Goal: Contribute content

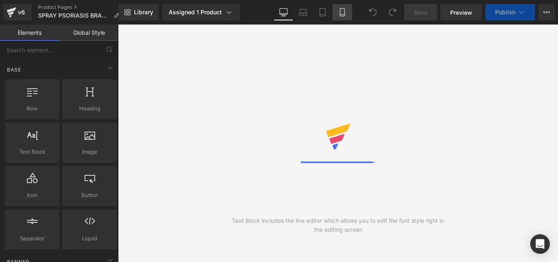
click at [337, 8] on link "Mobile" at bounding box center [343, 12] width 20 height 16
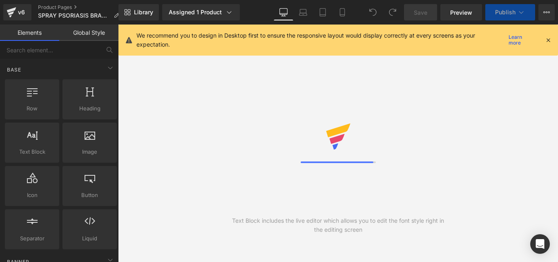
click at [551, 40] on icon at bounding box center [548, 39] width 7 height 7
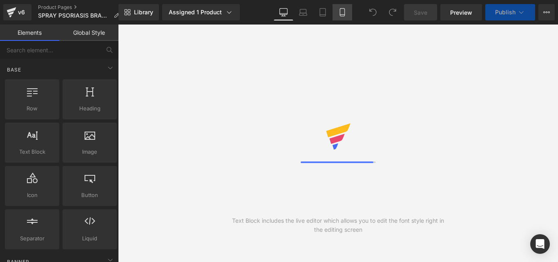
click at [340, 9] on icon at bounding box center [342, 12] width 8 height 8
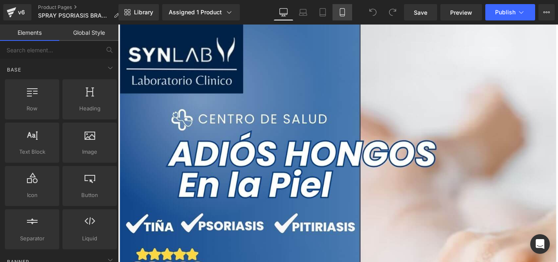
click at [342, 6] on link "Mobile" at bounding box center [343, 12] width 20 height 16
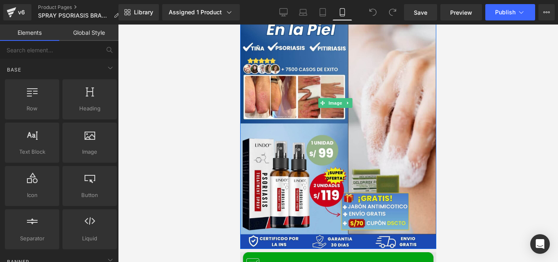
scroll to position [69, 0]
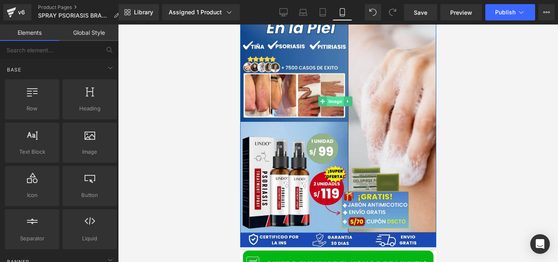
click at [334, 96] on span "Image" at bounding box center [335, 101] width 17 height 10
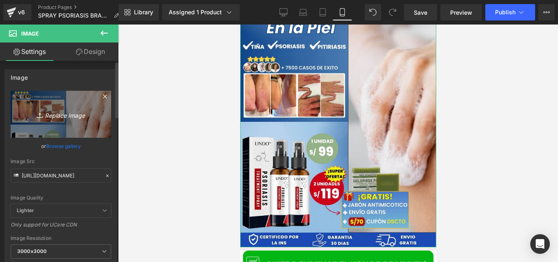
click at [67, 122] on link "Replace Image" at bounding box center [61, 114] width 101 height 47
click at [71, 109] on icon "Replace Image" at bounding box center [60, 114] width 65 height 10
type input "C:\fakepath\Posteo de Instagram Productos Naturales Fotográfico Verde y [PERSON…"
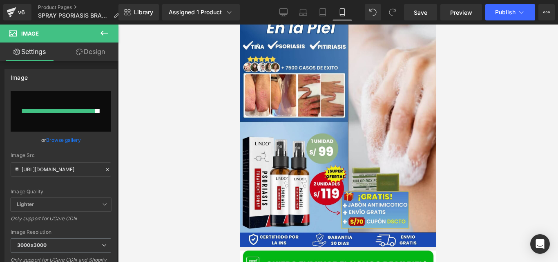
type input "[URL][DOMAIN_NAME]"
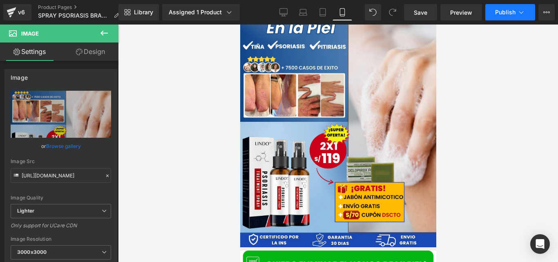
click at [525, 11] on icon at bounding box center [521, 12] width 8 height 8
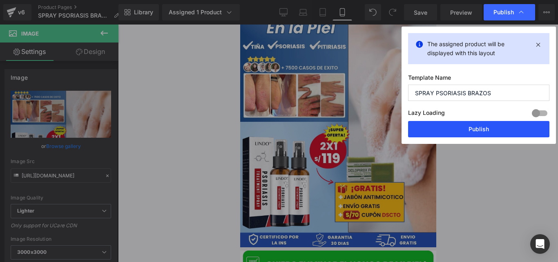
click at [431, 131] on button "Publish" at bounding box center [478, 129] width 141 height 16
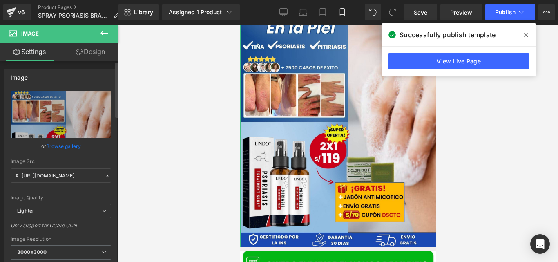
click at [106, 175] on icon at bounding box center [108, 176] width 6 height 6
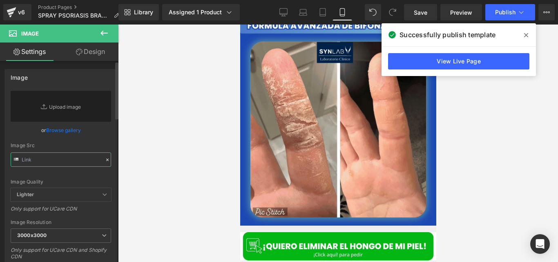
click at [74, 161] on input "text" at bounding box center [61, 159] width 101 height 14
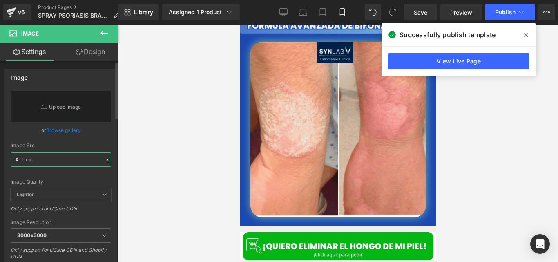
paste input "[URL][DOMAIN_NAME]"
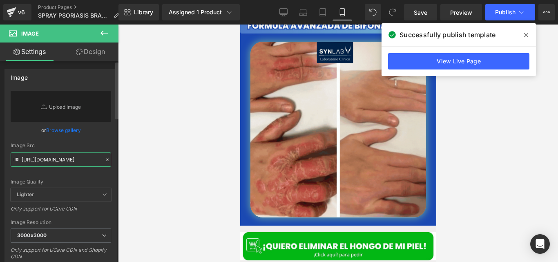
scroll to position [0, 325]
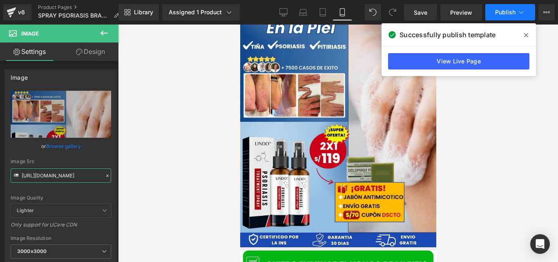
type input "[URL][DOMAIN_NAME]"
click at [495, 15] on span "Publish" at bounding box center [505, 12] width 20 height 7
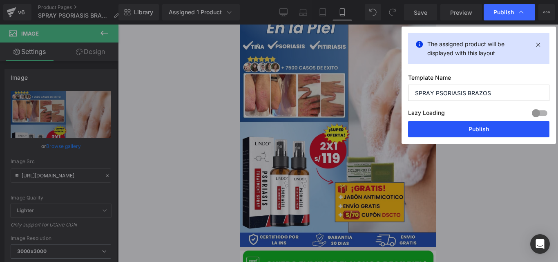
click at [443, 125] on button "Publish" at bounding box center [478, 129] width 141 height 16
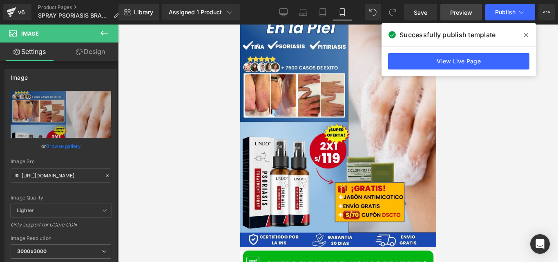
click at [467, 13] on span "Preview" at bounding box center [461, 12] width 22 height 9
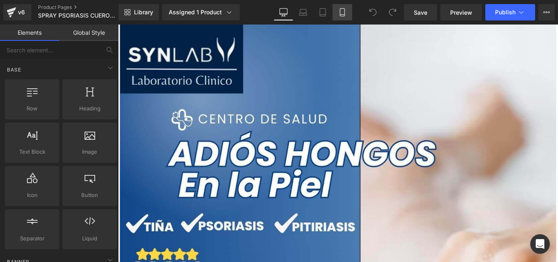
click at [343, 15] on icon at bounding box center [342, 12] width 8 height 8
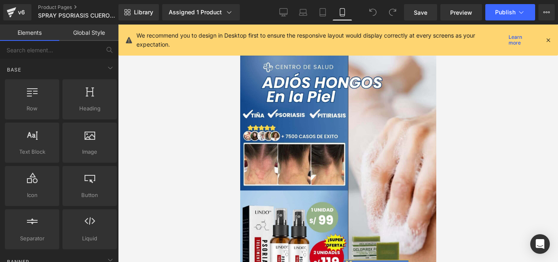
click at [550, 39] on icon at bounding box center [548, 39] width 7 height 7
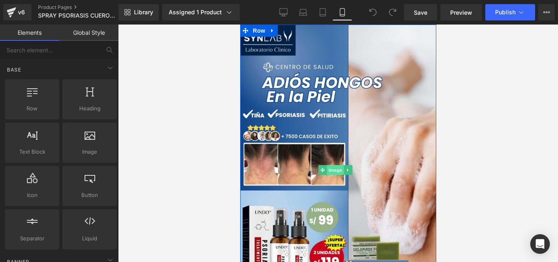
click at [340, 166] on span "Image" at bounding box center [335, 170] width 17 height 10
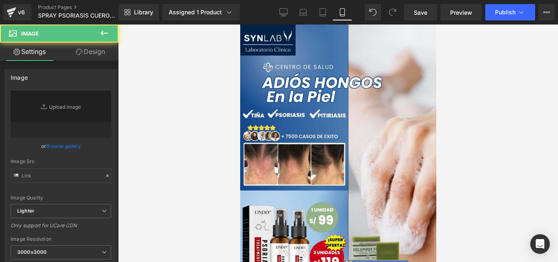
type input "https://cdn.shopify.com/s/files/1/0714/8539/1005/files/Posteo_de_Instagram_Prod…"
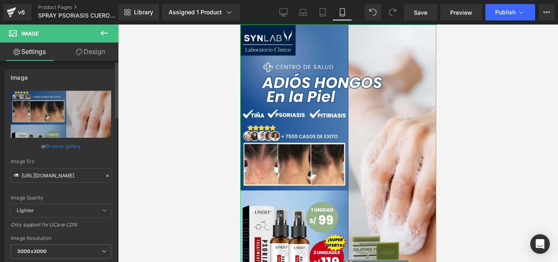
click at [105, 174] on icon at bounding box center [108, 176] width 6 height 6
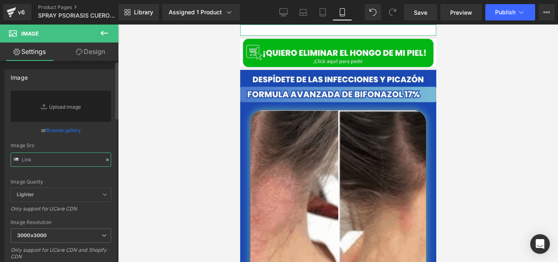
click at [54, 164] on input "text" at bounding box center [61, 159] width 101 height 14
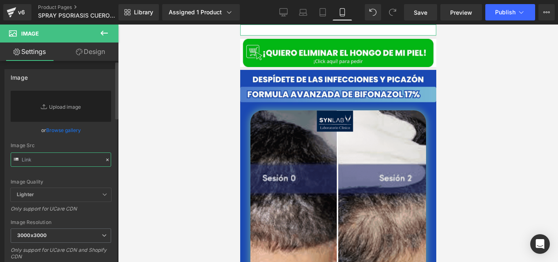
paste input "https://cdn.shopify.com/s/files/1/0714/8539/1005/files/Posteo_de_Instagram_Prod…"
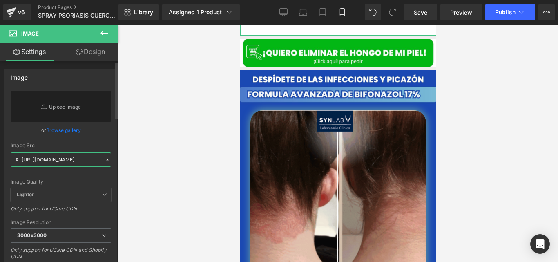
scroll to position [0, 326]
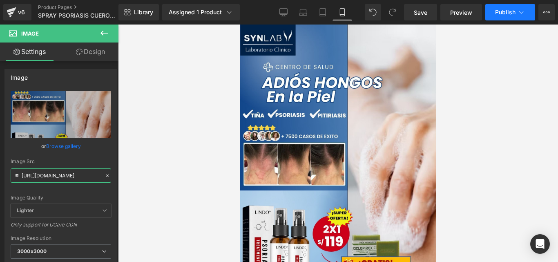
type input "https://cdn.shopify.com/s/files/1/0714/8539/1005/files/Posteo_de_Instagram_Prod…"
click at [494, 10] on button "Publish" at bounding box center [510, 12] width 50 height 16
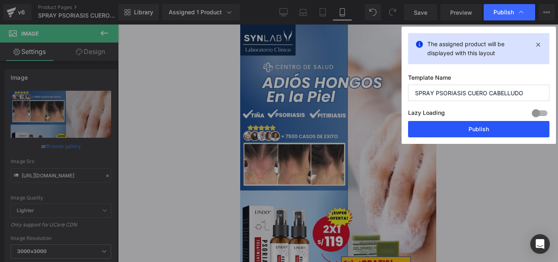
click at [436, 125] on button "Publish" at bounding box center [478, 129] width 141 height 16
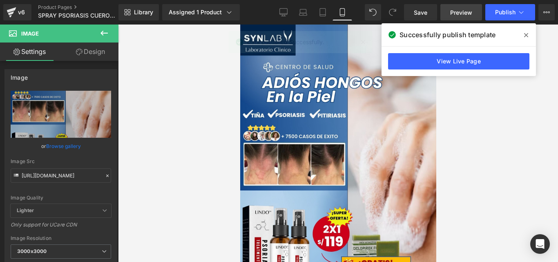
click at [480, 13] on link "Preview" at bounding box center [462, 12] width 42 height 16
